Goal: Transaction & Acquisition: Book appointment/travel/reservation

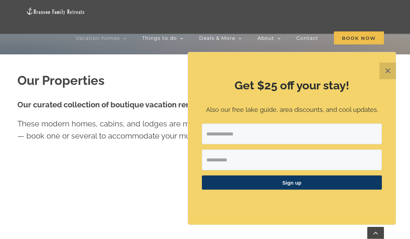
scroll to position [205, 0]
click at [381, 79] on button "✕" at bounding box center [387, 71] width 17 height 17
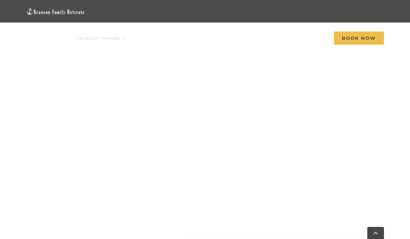
scroll to position [440, 0]
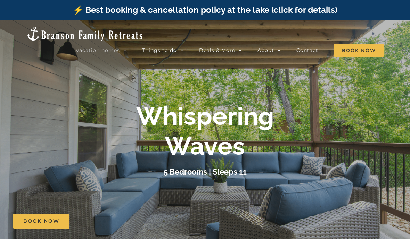
click at [353, 146] on div "Whispering Waves 5 Bedrooms | Sleeps 11" at bounding box center [205, 139] width 410 height 77
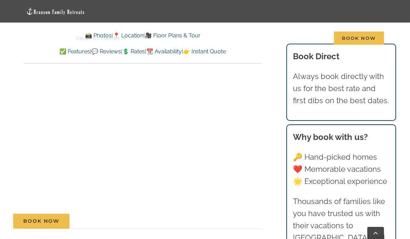
scroll to position [4098, 0]
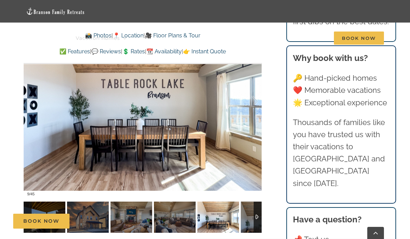
scroll to position [492, 0]
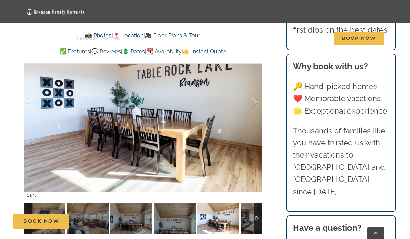
click at [238, 205] on img at bounding box center [218, 218] width 42 height 31
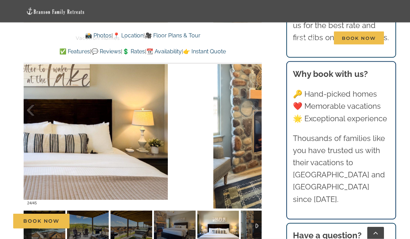
scroll to position [484, 0]
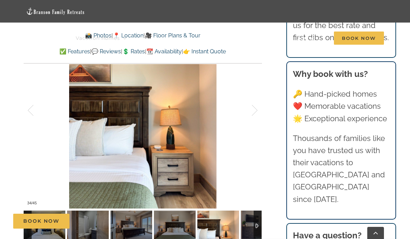
click at [241, 222] on img at bounding box center [262, 226] width 42 height 31
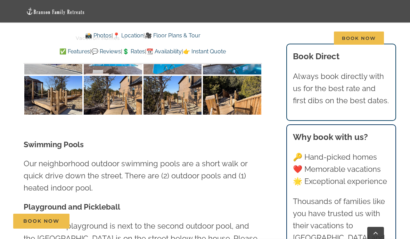
scroll to position [1513, 0]
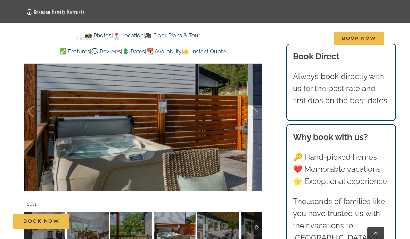
scroll to position [450, 0]
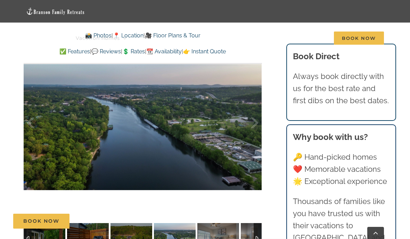
click at [138, 239] on img at bounding box center [131, 239] width 42 height 31
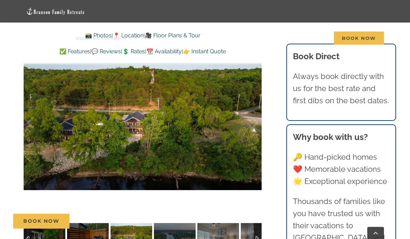
click at [93, 239] on img at bounding box center [88, 239] width 42 height 31
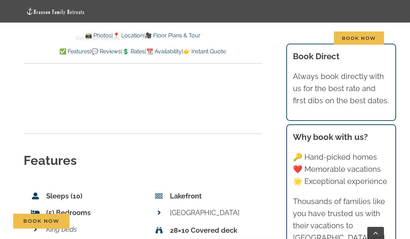
scroll to position [2645, 0]
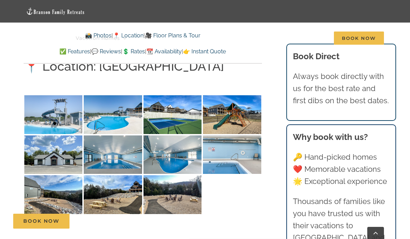
scroll to position [1572, 0]
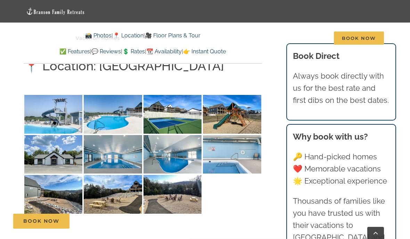
click at [180, 175] on img at bounding box center [172, 194] width 58 height 39
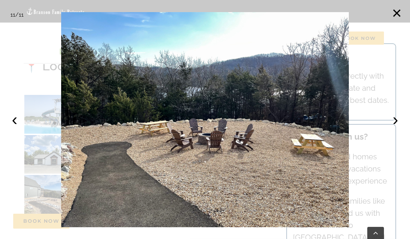
click at [20, 120] on button "‹" at bounding box center [14, 119] width 15 height 15
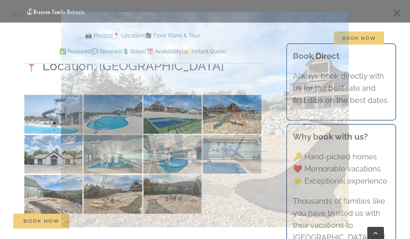
click at [24, 118] on div at bounding box center [205, 119] width 410 height 239
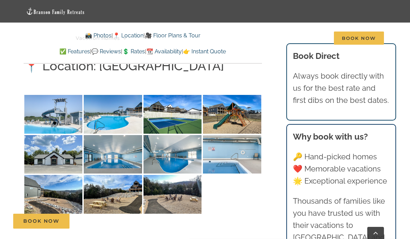
click at [25, 135] on img at bounding box center [53, 154] width 58 height 39
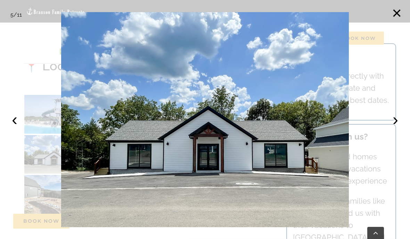
click at [14, 123] on button "‹" at bounding box center [14, 119] width 15 height 15
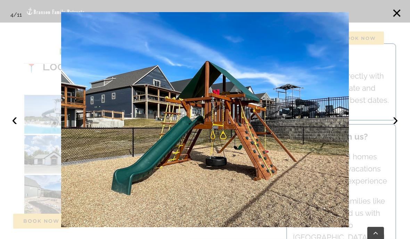
click at [15, 119] on button "‹" at bounding box center [14, 119] width 15 height 15
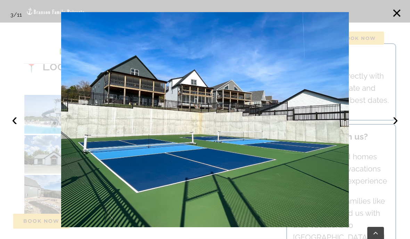
click at [17, 116] on button "‹" at bounding box center [14, 119] width 15 height 15
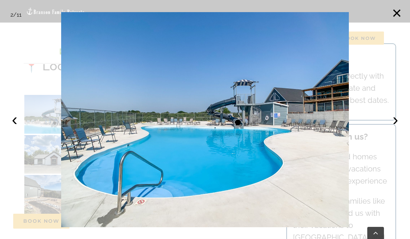
click at [20, 126] on button "‹" at bounding box center [14, 119] width 15 height 15
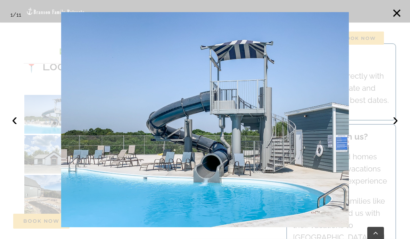
click at [395, 14] on button "×" at bounding box center [396, 13] width 15 height 15
